Goal: Information Seeking & Learning: Learn about a topic

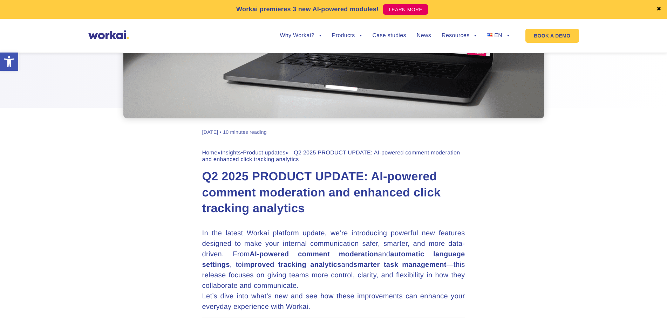
scroll to position [351, 0]
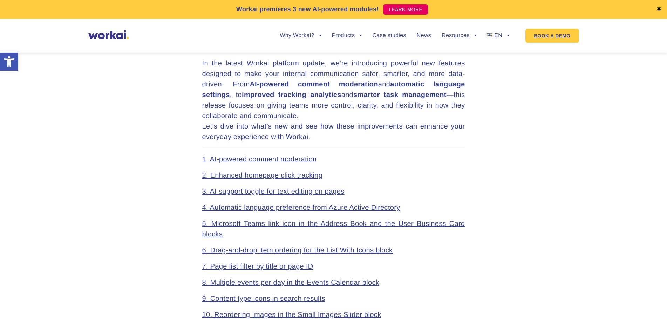
click at [239, 160] on link "1. AI-powered comment moderation" at bounding box center [259, 160] width 115 height 8
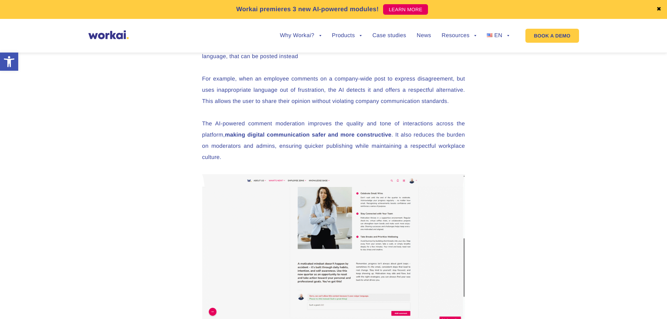
scroll to position [912, 0]
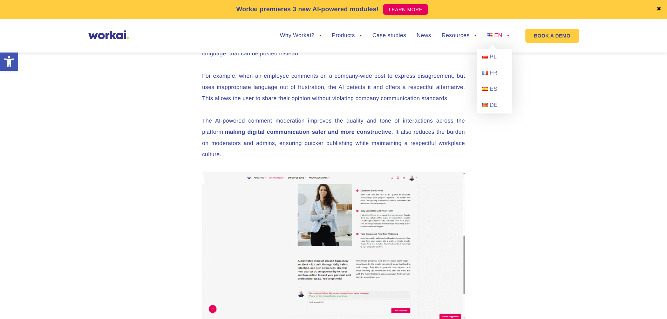
click at [498, 33] on span "EN" at bounding box center [498, 36] width 8 height 6
click at [493, 57] on span "PL" at bounding box center [492, 57] width 7 height 6
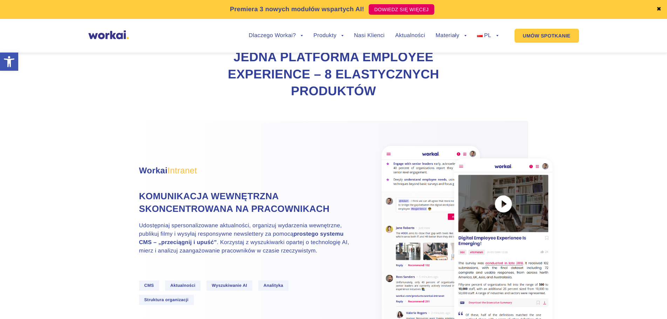
scroll to position [420, 0]
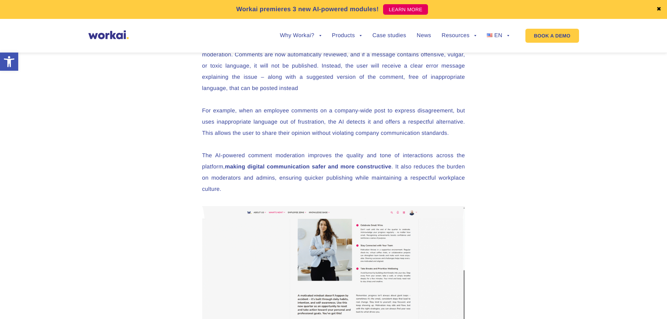
scroll to position [1076, 0]
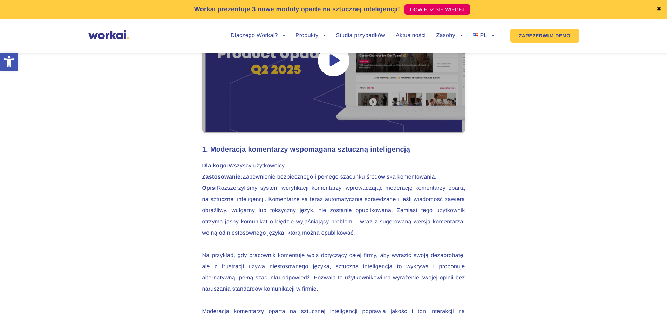
scroll to position [840, 0]
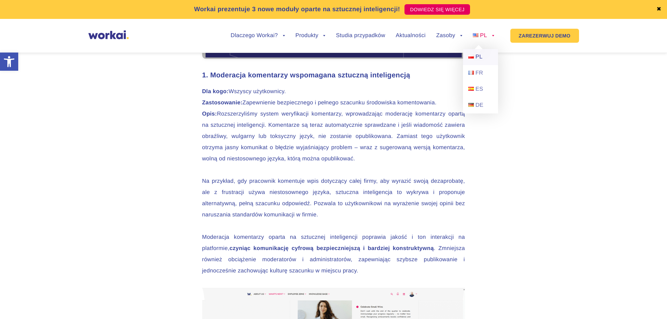
click at [478, 56] on font "PL" at bounding box center [478, 57] width 7 height 6
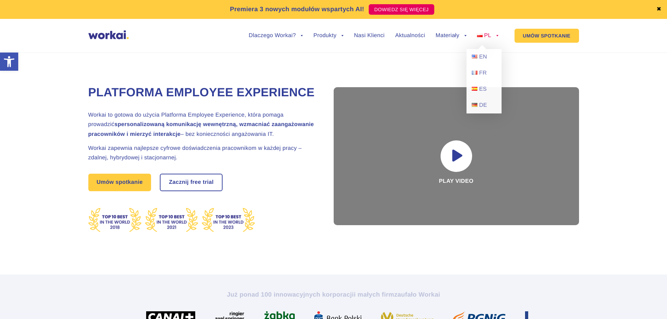
click at [485, 34] on span "PL" at bounding box center [487, 36] width 7 height 6
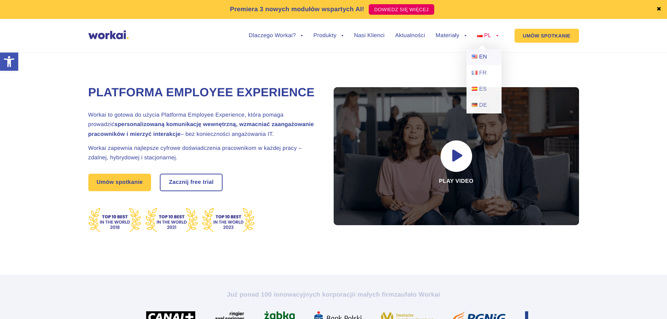
click at [484, 57] on span "EN" at bounding box center [483, 57] width 8 height 6
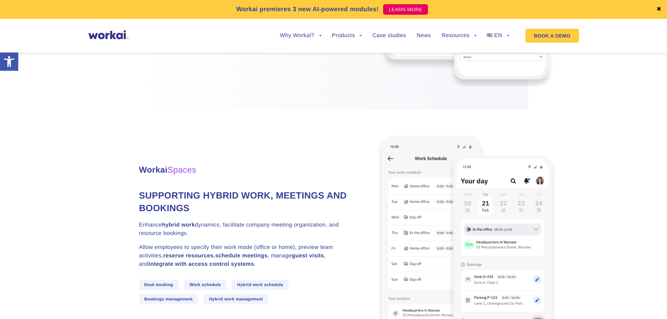
scroll to position [1822, 0]
